Goal: Task Accomplishment & Management: Use online tool/utility

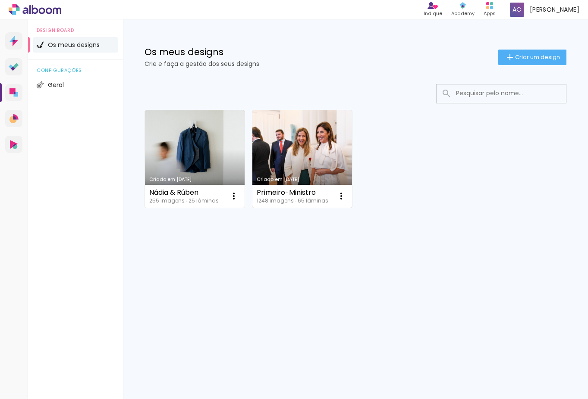
click at [323, 170] on link "Criado em [DATE]" at bounding box center [302, 158] width 100 height 97
